Goal: Communication & Community: Answer question/provide support

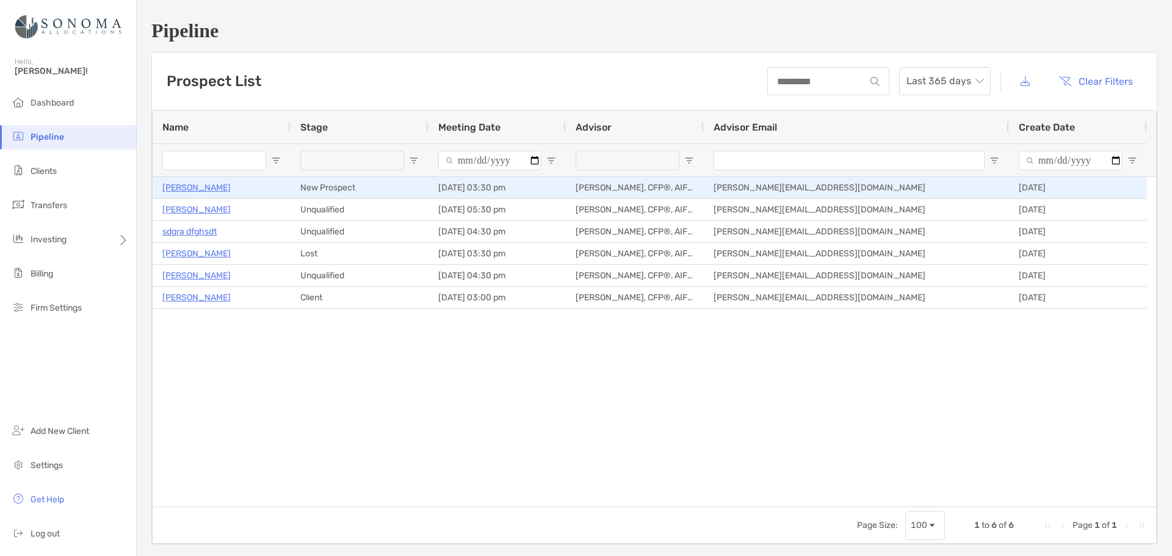
drag, startPoint x: 187, startPoint y: 187, endPoint x: 308, endPoint y: 182, distance: 120.4
click at [187, 187] on p "[PERSON_NAME]" at bounding box center [196, 187] width 68 height 15
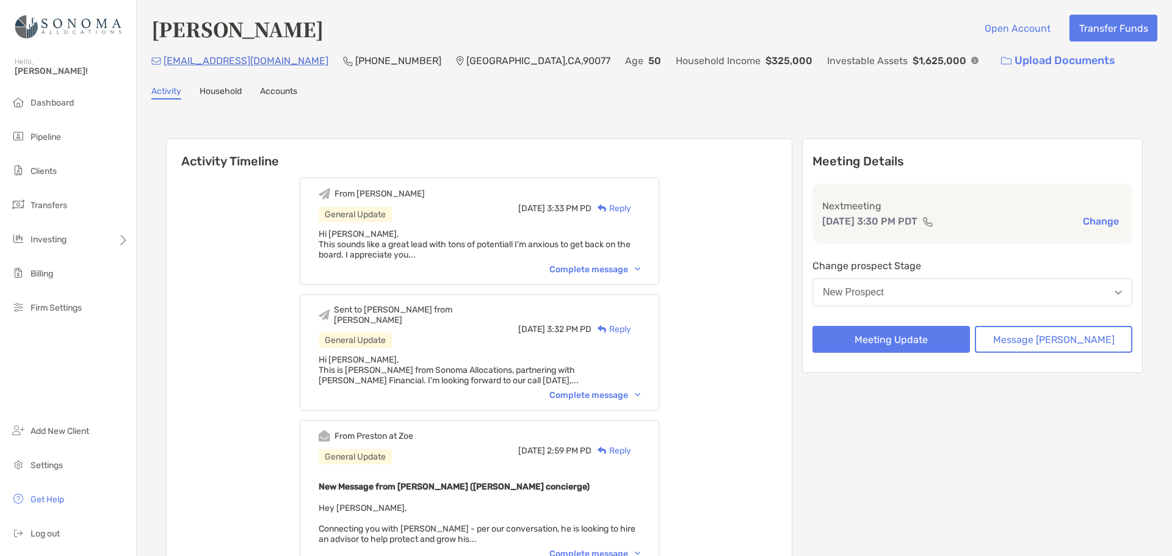
click at [597, 267] on div "Complete message" at bounding box center [594, 269] width 91 height 10
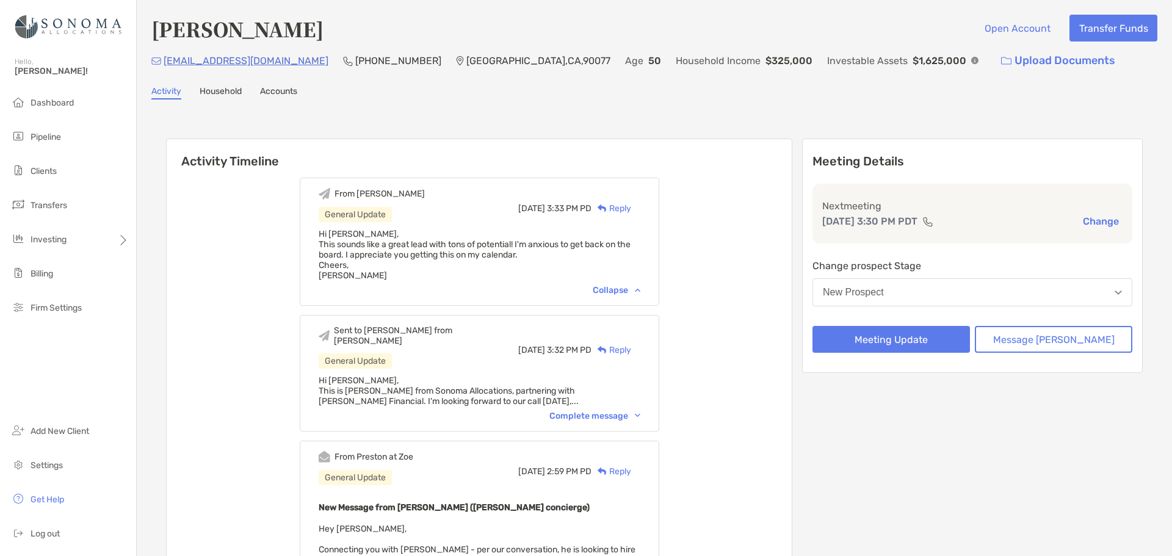
click at [619, 411] on div "Complete message" at bounding box center [594, 416] width 91 height 10
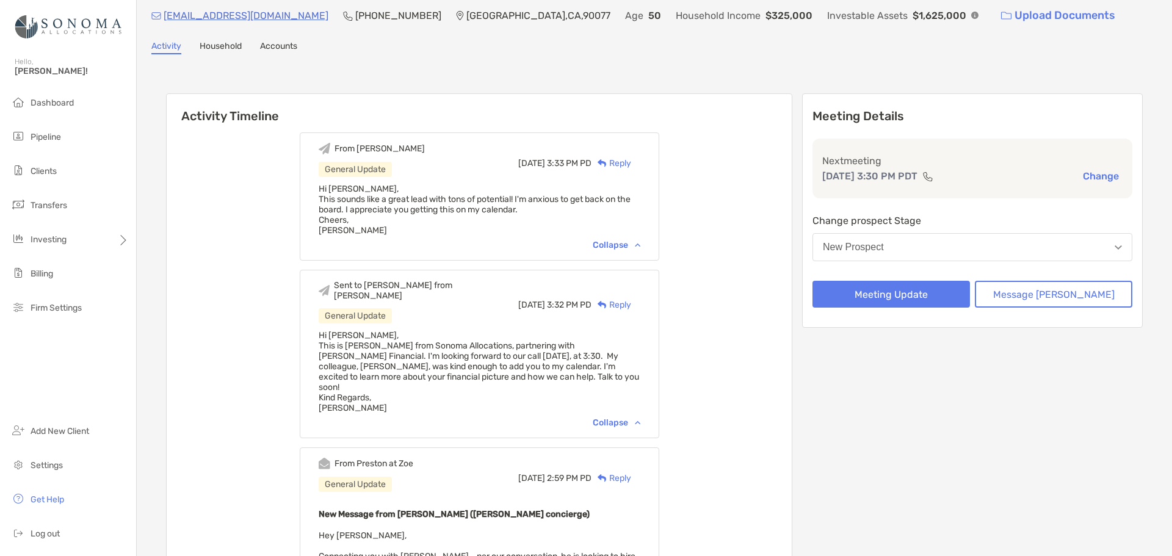
scroll to position [122, 0]
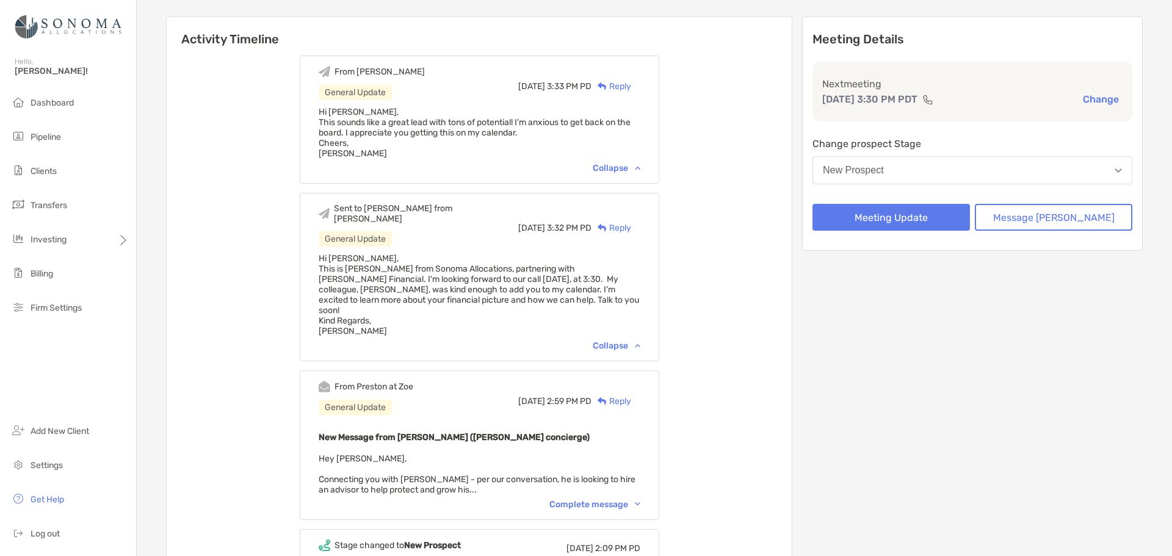
click at [637, 499] on div "Complete message" at bounding box center [594, 504] width 91 height 10
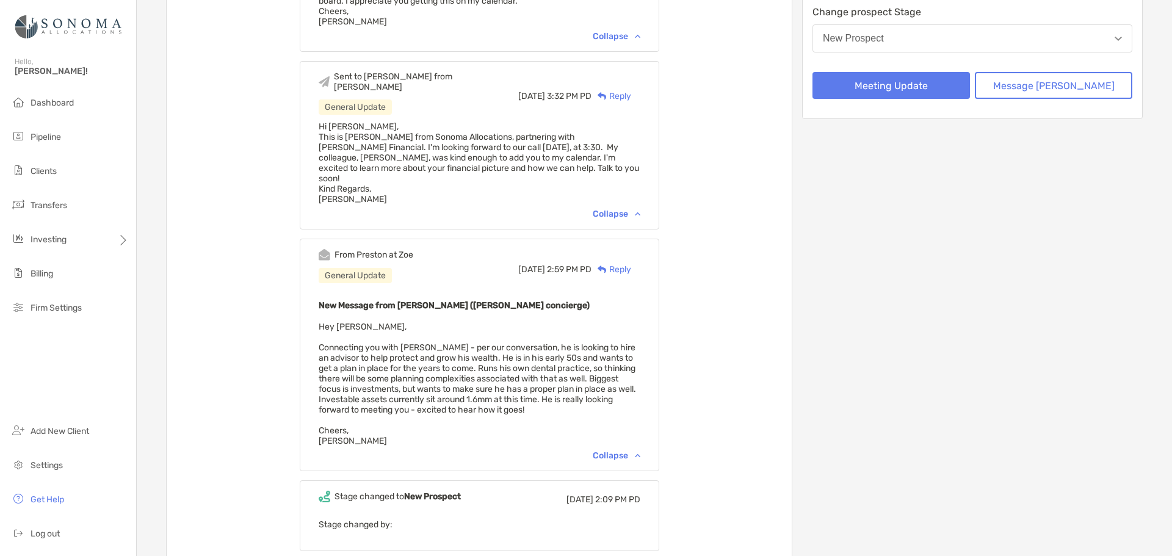
scroll to position [0, 0]
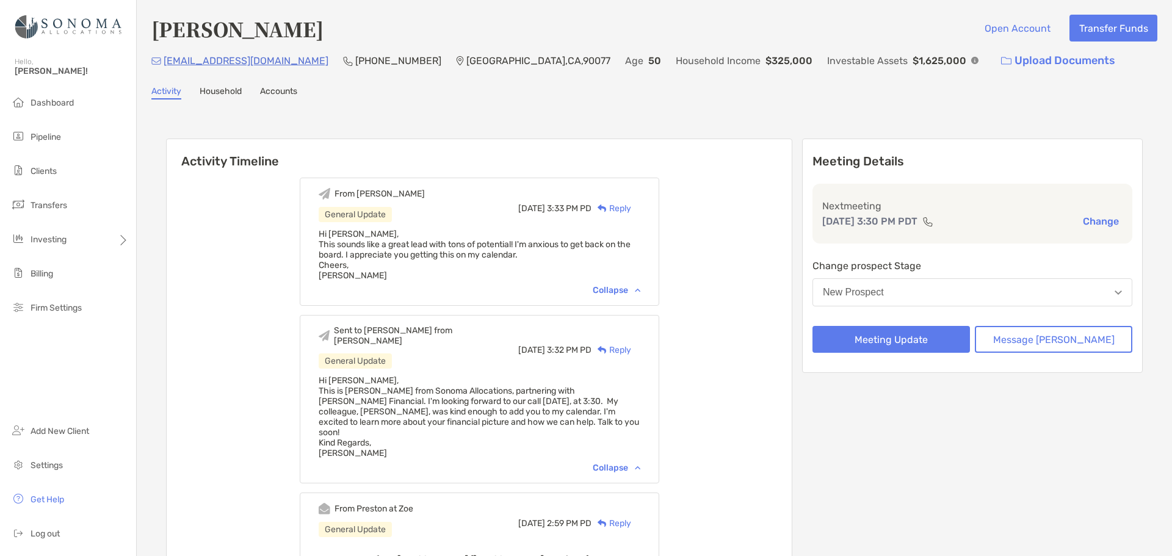
click at [654, 131] on div "Activity Timeline From Todd General Update Wed, Aug 20 3:33 PM PD Reply Hi Pres…" at bounding box center [654, 520] width 977 height 789
click at [950, 297] on button "New Prospect" at bounding box center [972, 292] width 320 height 28
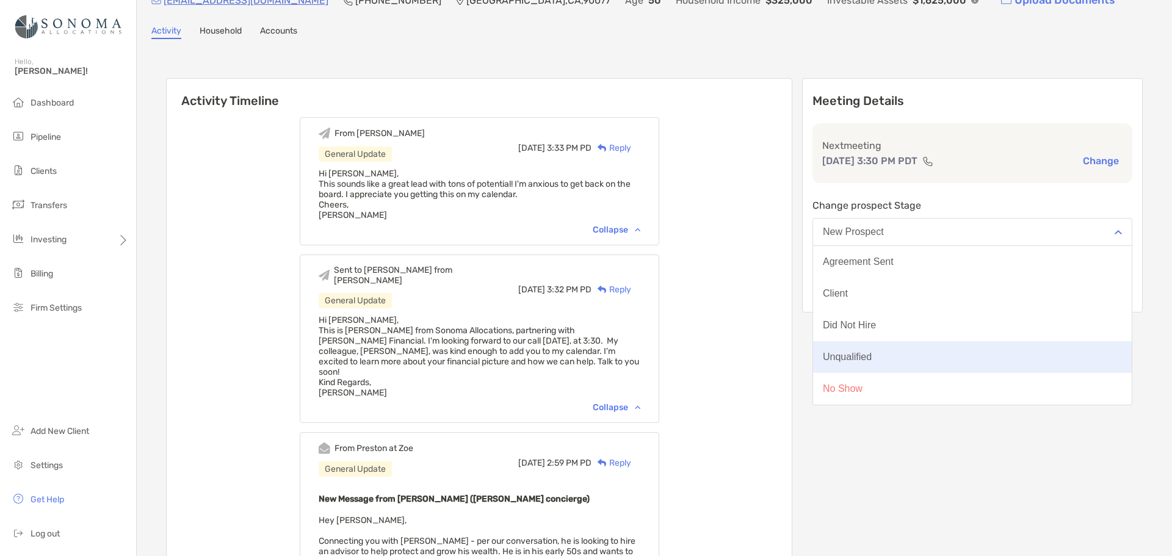
scroll to position [61, 0]
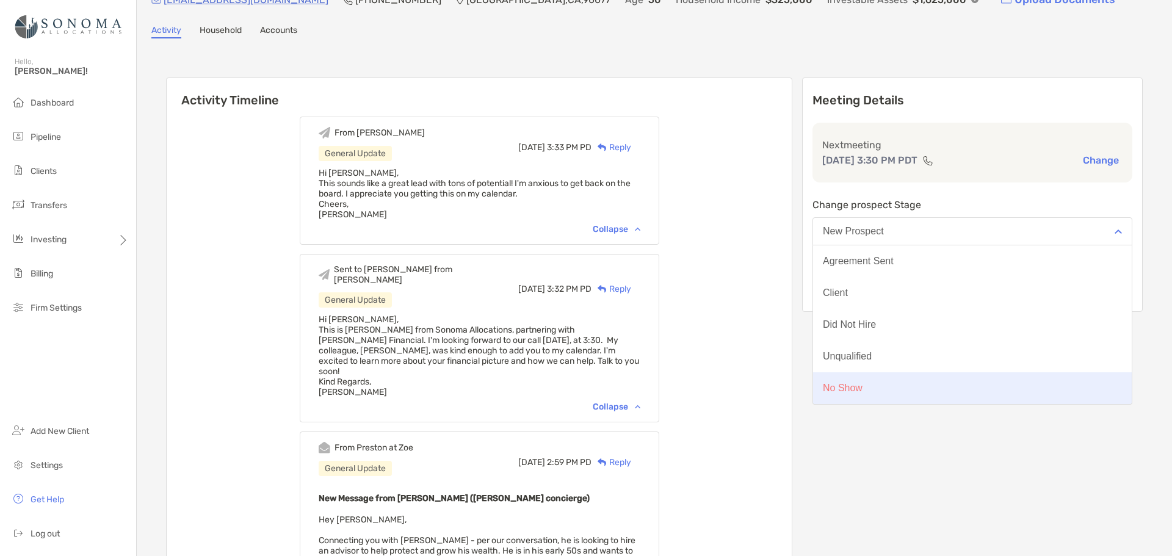
click at [863, 385] on div "No Show" at bounding box center [843, 388] width 40 height 11
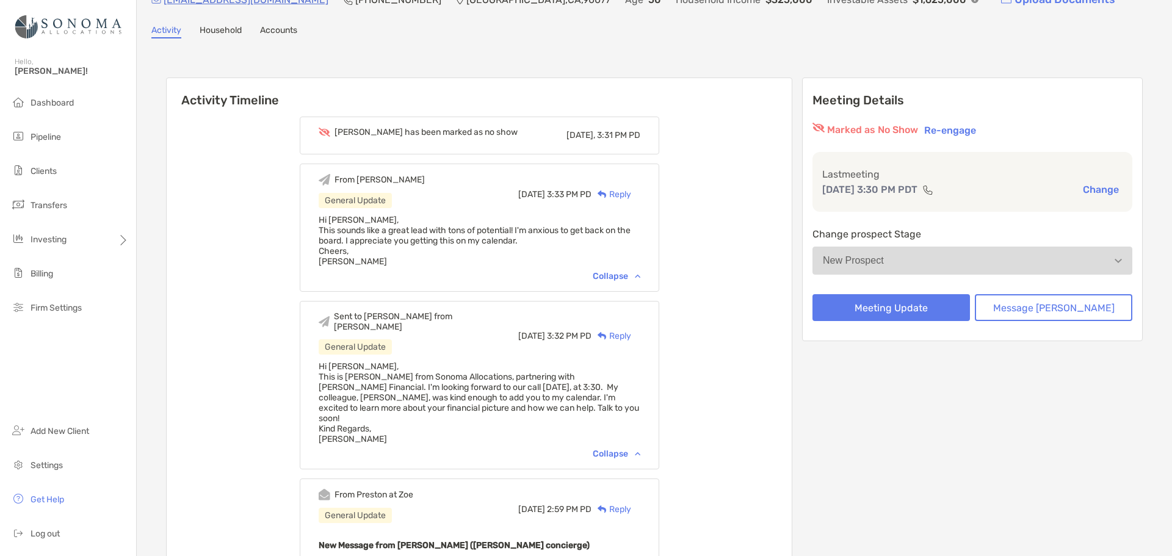
click at [631, 189] on div "Reply" at bounding box center [611, 194] width 40 height 13
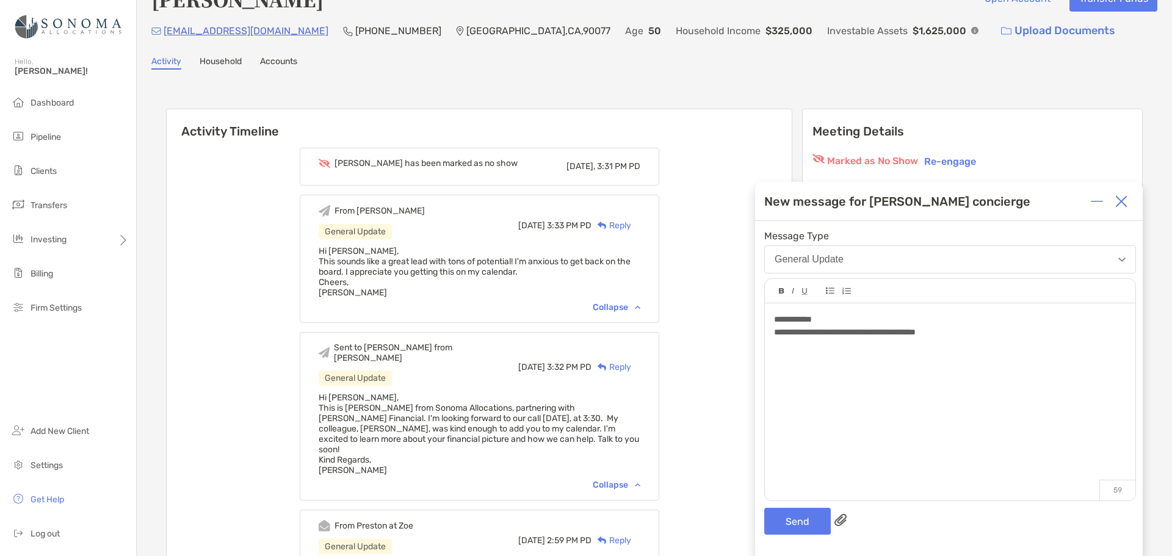
scroll to position [0, 0]
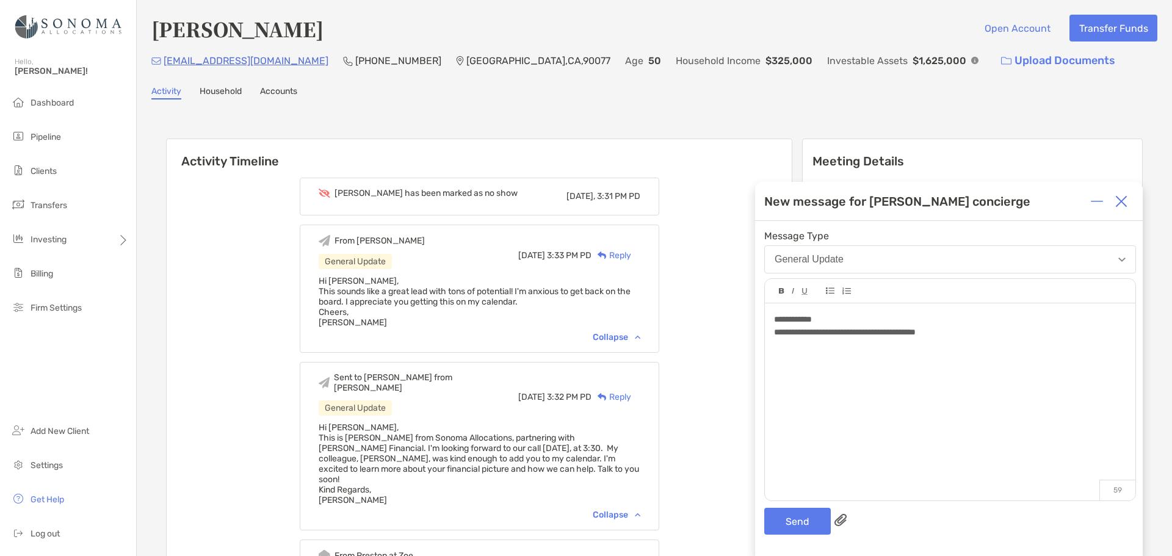
drag, startPoint x: 982, startPoint y: 333, endPoint x: 973, endPoint y: 355, distance: 23.6
click at [982, 333] on div "**********" at bounding box center [950, 332] width 352 height 13
drag, startPoint x: 792, startPoint y: 527, endPoint x: 812, endPoint y: 512, distance: 25.3
click at [792, 527] on button "Send" at bounding box center [797, 521] width 67 height 27
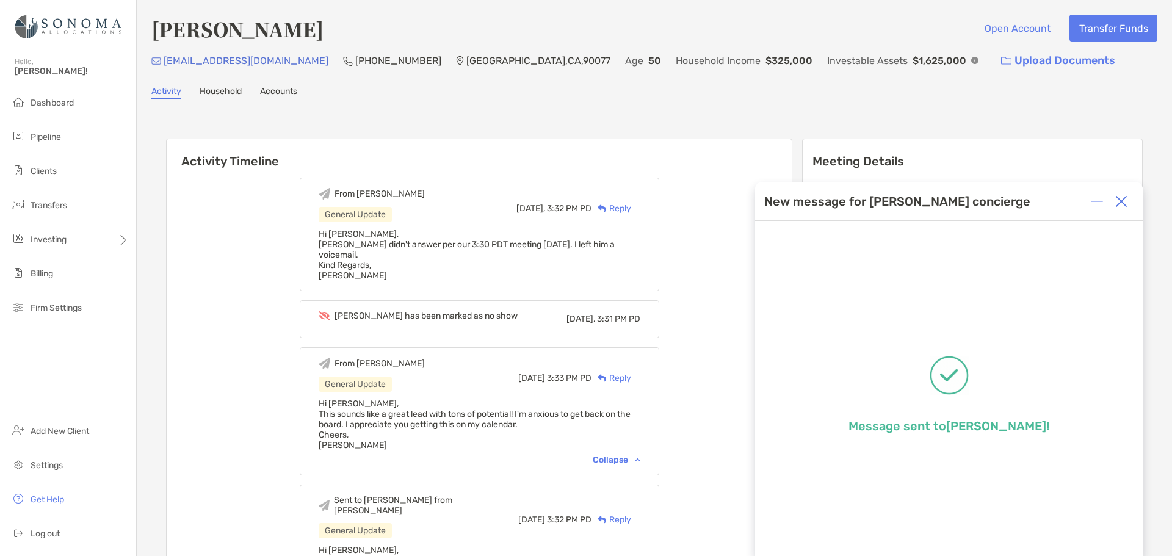
click at [1124, 202] on img at bounding box center [1121, 201] width 12 height 12
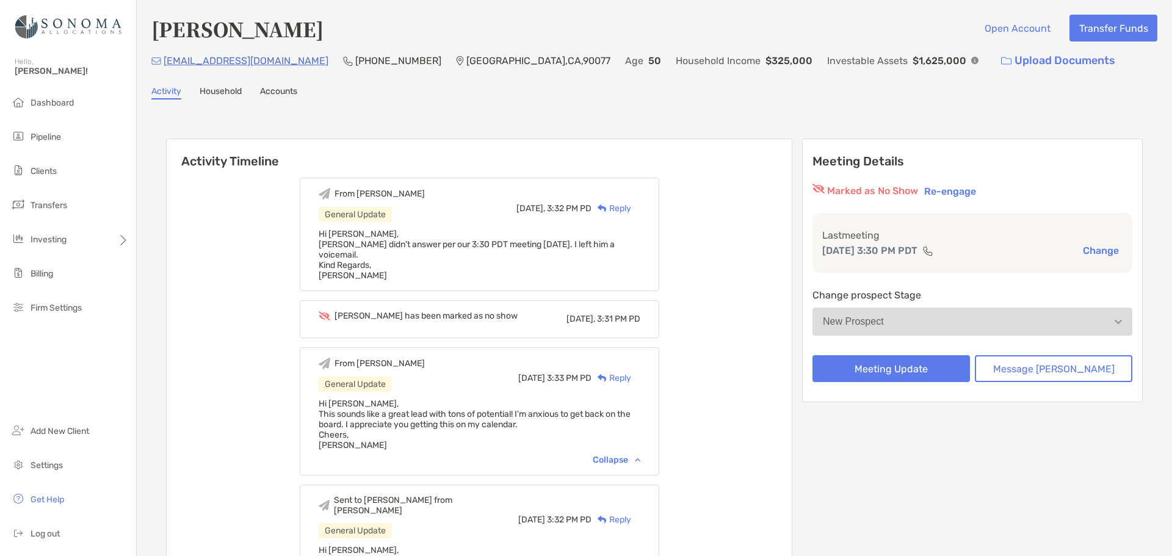
drag, startPoint x: 531, startPoint y: 106, endPoint x: 399, endPoint y: 3, distance: 167.0
click at [532, 104] on div "Joe Sabet Open Account Transfer Funds sabetdds@yahoo.com (310) 435-8185 Los Ang…" at bounding box center [654, 557] width 1035 height 1115
